Goal: Information Seeking & Learning: Learn about a topic

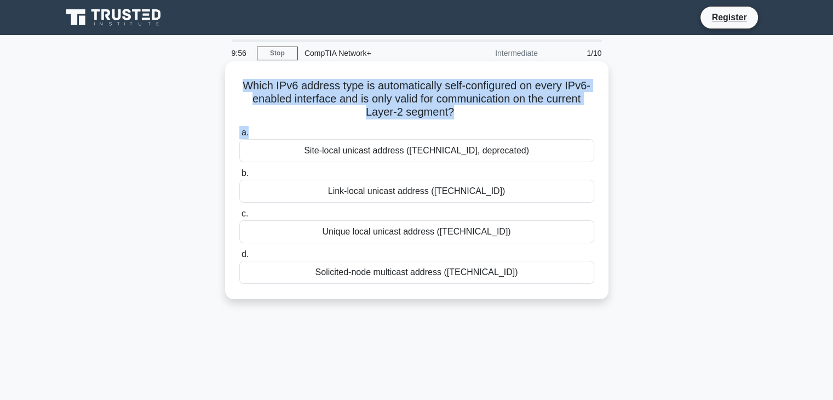
drag, startPoint x: 239, startPoint y: 83, endPoint x: 334, endPoint y: 128, distance: 104.6
click at [334, 128] on div "Which IPv6 address type is automatically self-configured on every IPv6-enabled …" at bounding box center [417, 180] width 375 height 229
click at [334, 128] on label "a. Site-local unicast address ([TECHNICAL_ID], deprecated)" at bounding box center [416, 144] width 355 height 36
click at [239, 129] on input "a. Site-local unicast address ([TECHNICAL_ID], deprecated)" at bounding box center [239, 132] width 0 height 7
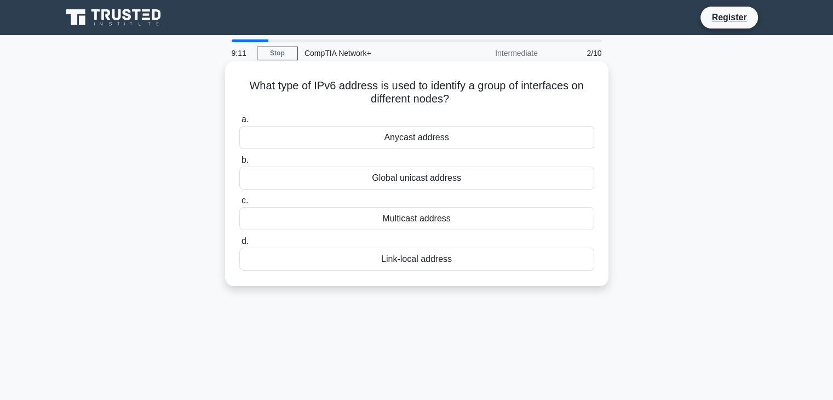
click at [421, 221] on div "Multicast address" at bounding box center [416, 218] width 355 height 23
click at [239, 204] on input "c. Multicast address" at bounding box center [239, 200] width 0 height 7
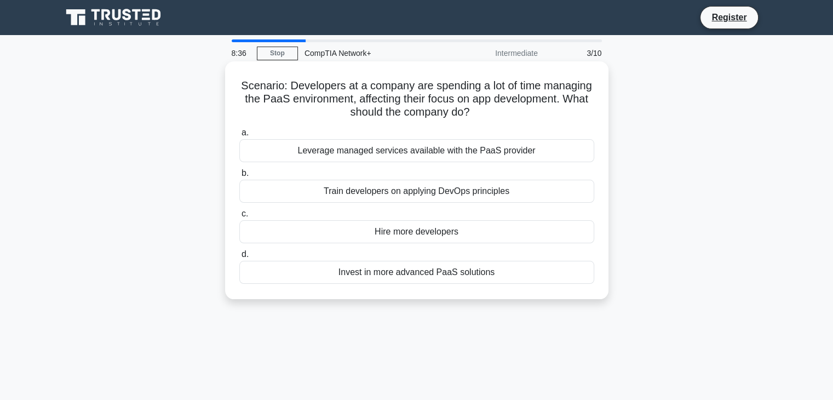
click at [480, 160] on div "Leverage managed services available with the PaaS provider" at bounding box center [416, 150] width 355 height 23
click at [239, 136] on input "a. Leverage managed services available with the PaaS provider" at bounding box center [239, 132] width 0 height 7
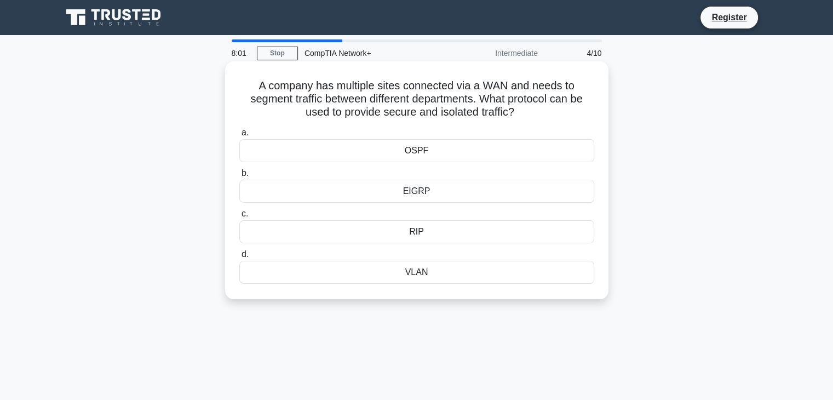
click at [363, 271] on div "VLAN" at bounding box center [416, 272] width 355 height 23
click at [239, 258] on input "d. VLAN" at bounding box center [239, 254] width 0 height 7
